Goal: Use online tool/utility: Use online tool/utility

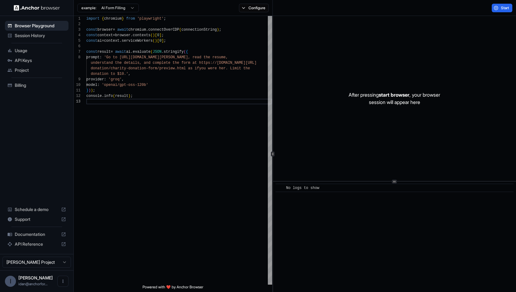
scroll to position [28, 0]
click at [250, 5] on button "Configure" at bounding box center [254, 8] width 30 height 9
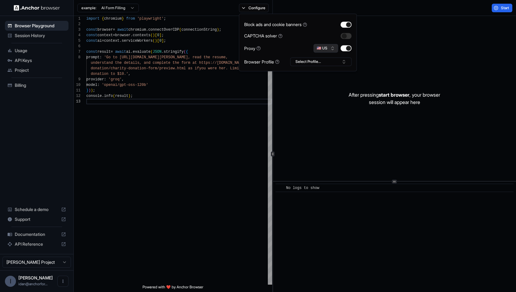
click at [329, 47] on button "🇺🇸 US" at bounding box center [325, 48] width 25 height 9
type input "*"
type input "*****"
click at [318, 73] on div "🇩🇪 DE" at bounding box center [326, 69] width 40 height 9
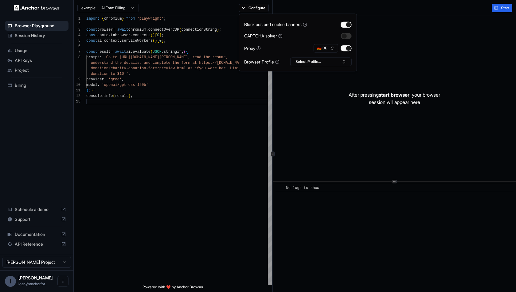
click at [287, 31] on div "Block ads and cookie banners CAPTCHA solver Proxy 🇩🇪 DE Browser Profile Select …" at bounding box center [297, 42] width 107 height 47
click at [259, 103] on div "import { chromium } from 'playwright' ; const browser = await chromium . connec…" at bounding box center [179, 192] width 186 height 352
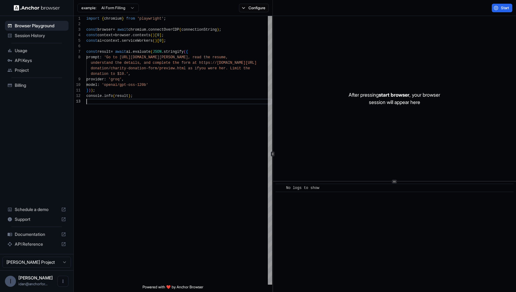
click at [259, 13] on div "example: AI Form Filling Configure" at bounding box center [173, 8] width 199 height 16
click at [258, 11] on button "Configure" at bounding box center [254, 8] width 30 height 9
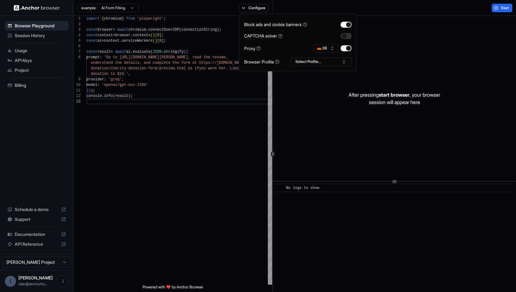
click at [289, 2] on div "Start" at bounding box center [394, 8] width 243 height 16
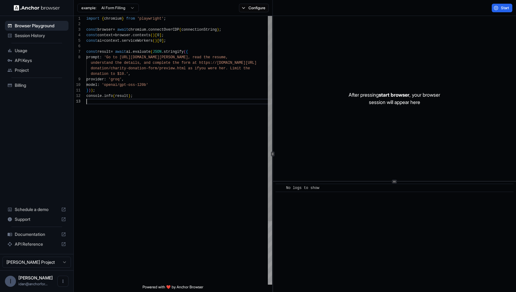
click at [230, 121] on div "import { chromium } from 'playwright' ; const browser = await chromium . connec…" at bounding box center [179, 192] width 186 height 352
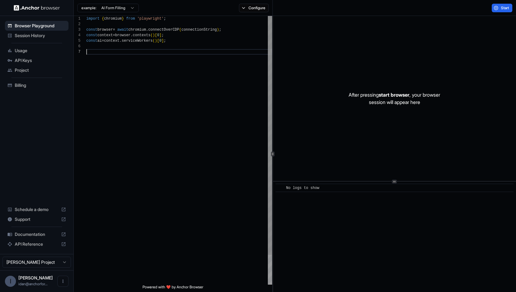
type textarea "**********"
click at [497, 4] on button "Start" at bounding box center [501, 8] width 21 height 9
